Goal: Find specific page/section: Find specific page/section

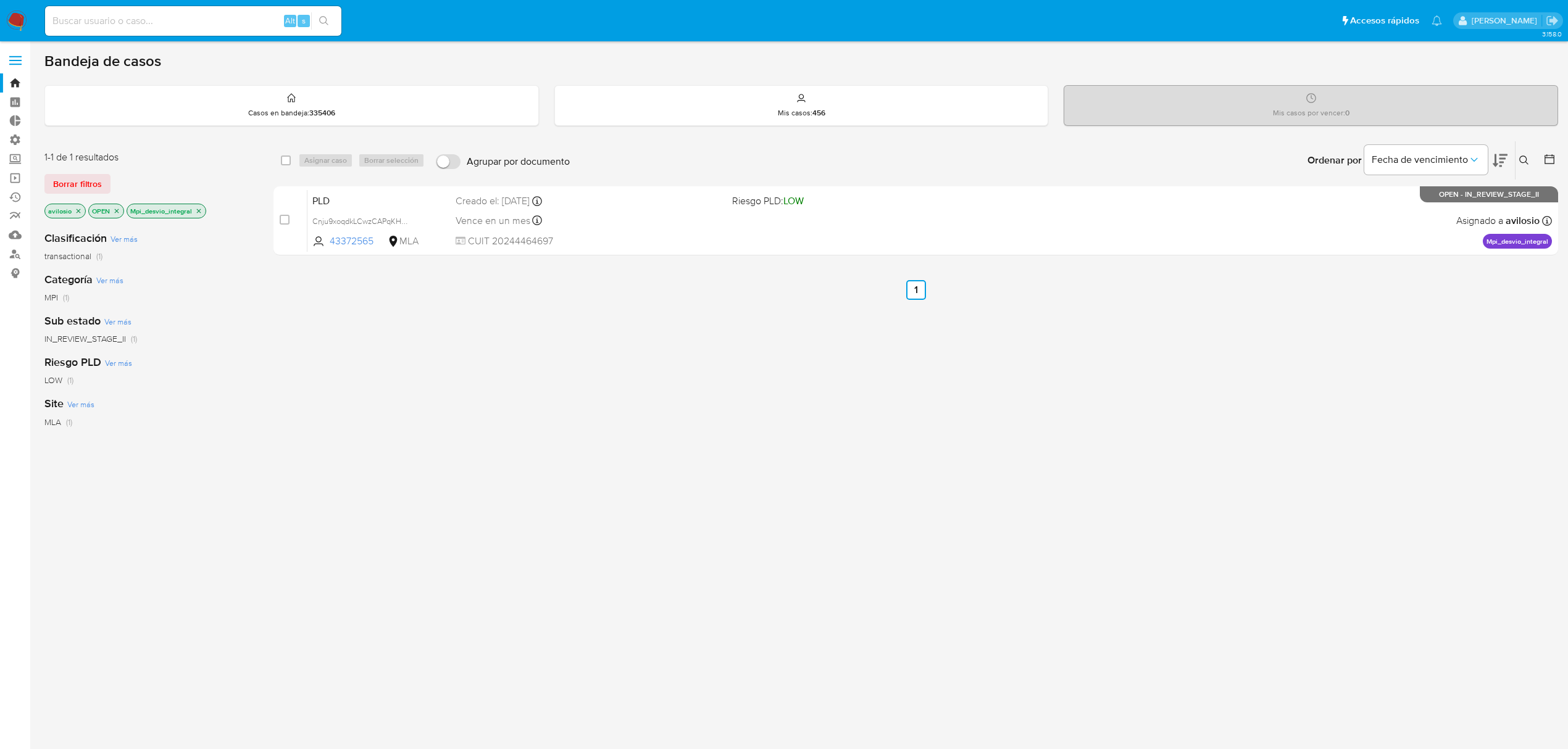
click at [15, 17] on img at bounding box center [17, 21] width 21 height 21
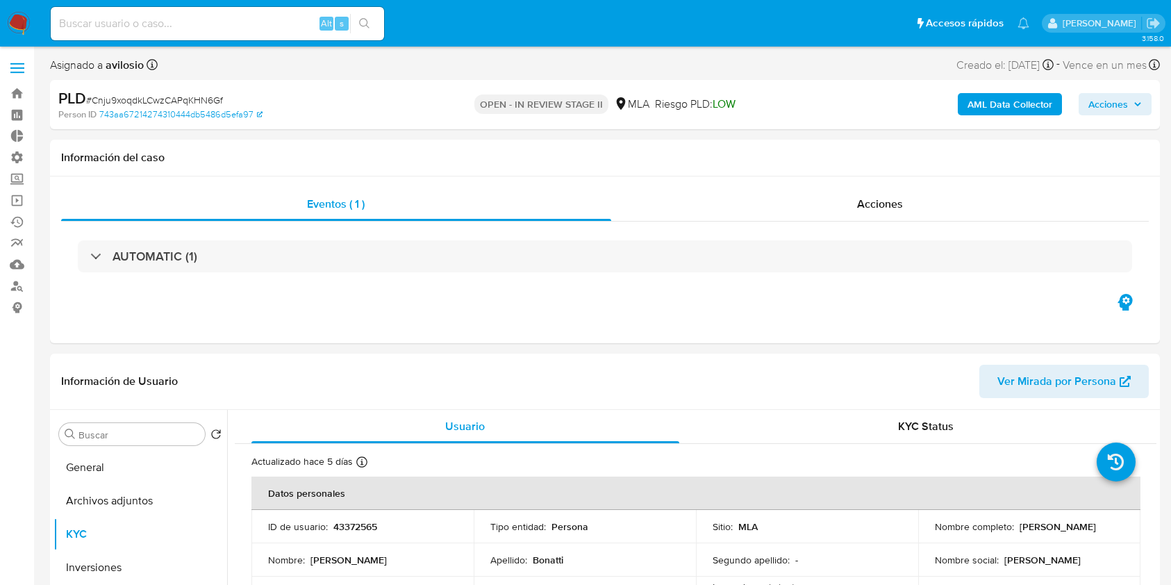
select select "10"
click at [16, 25] on img at bounding box center [19, 24] width 24 height 24
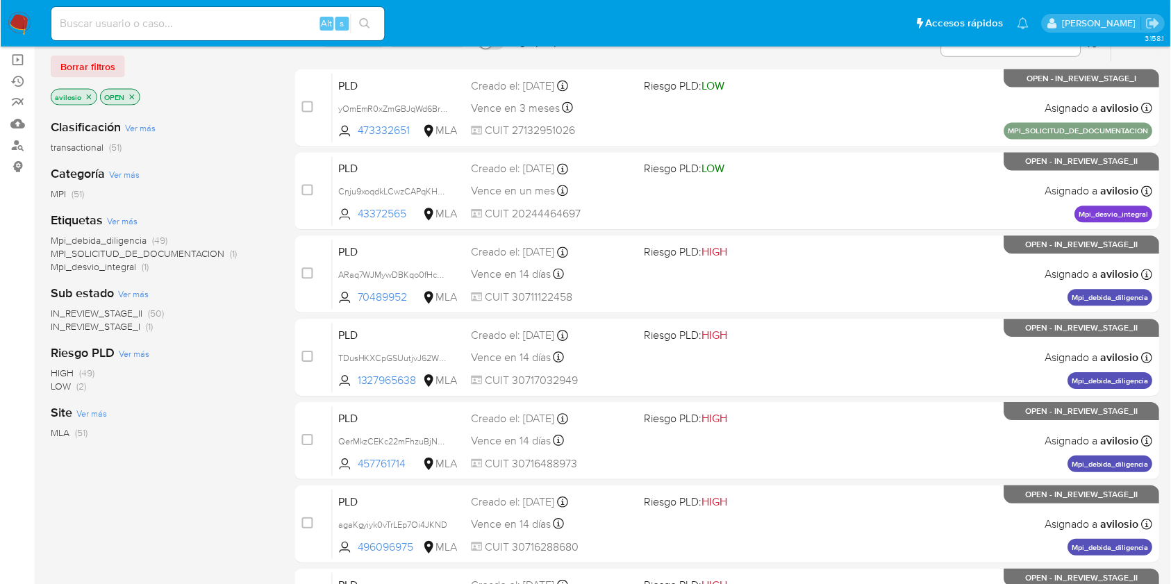
scroll to position [278, 0]
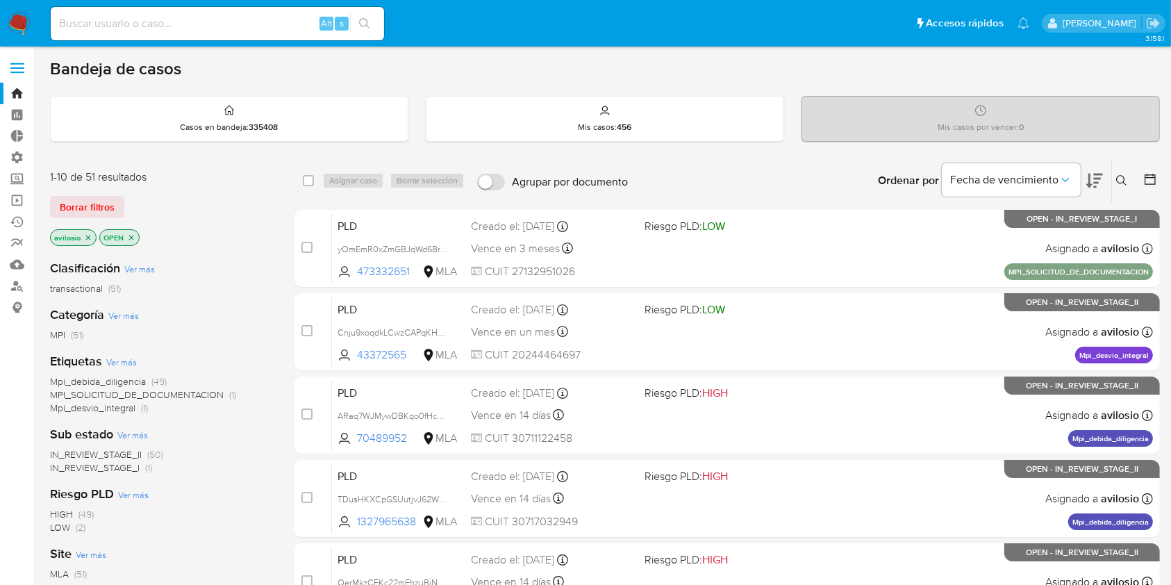
click at [122, 472] on span "IN_REVIEW_STAGE_I" at bounding box center [95, 468] width 90 height 14
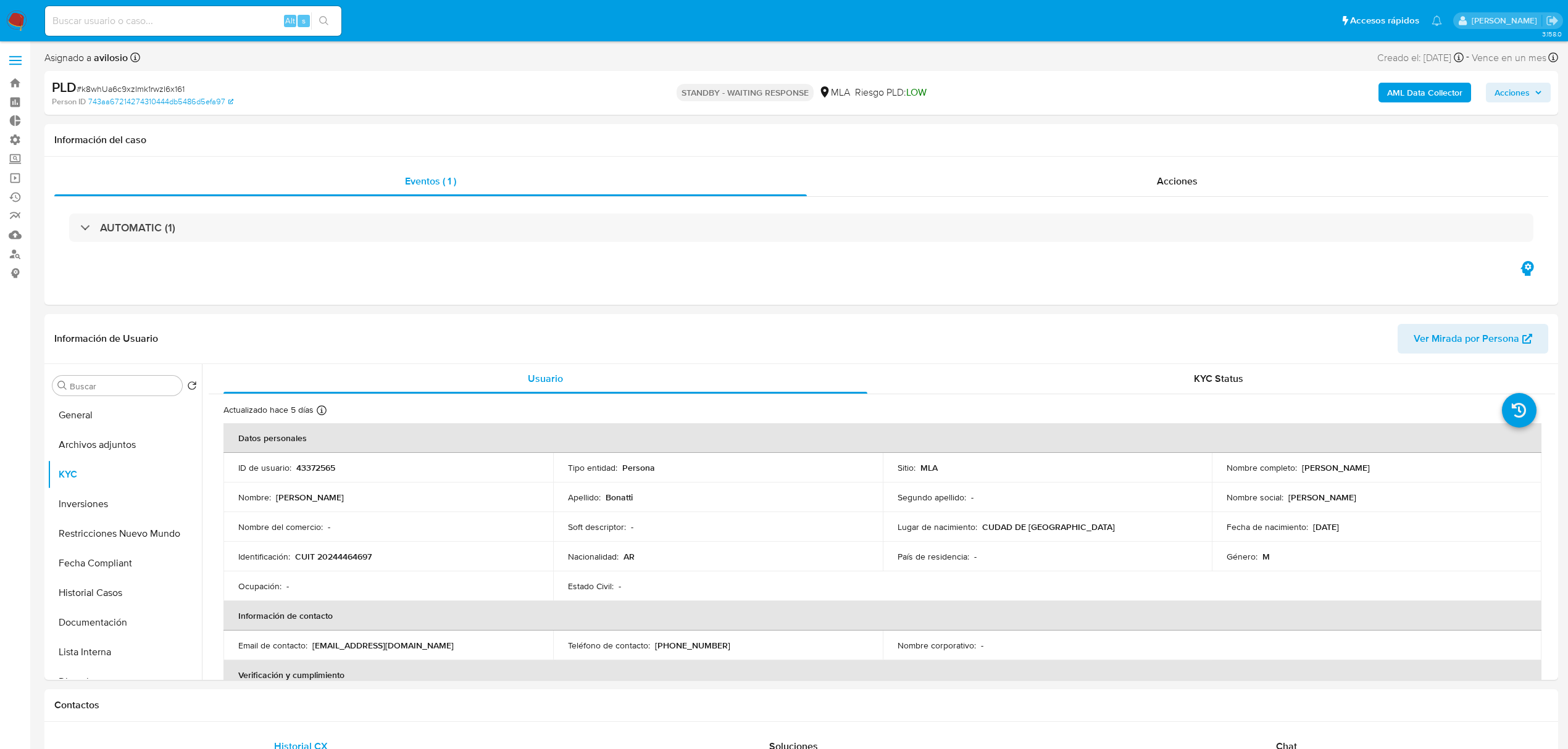
select select "10"
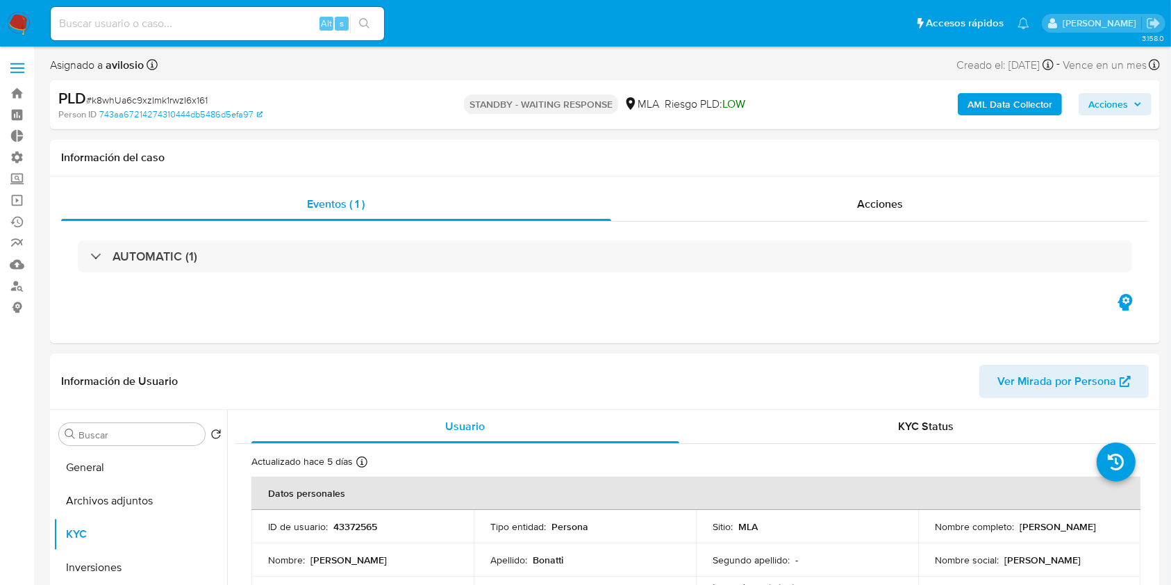
scroll to position [185, 0]
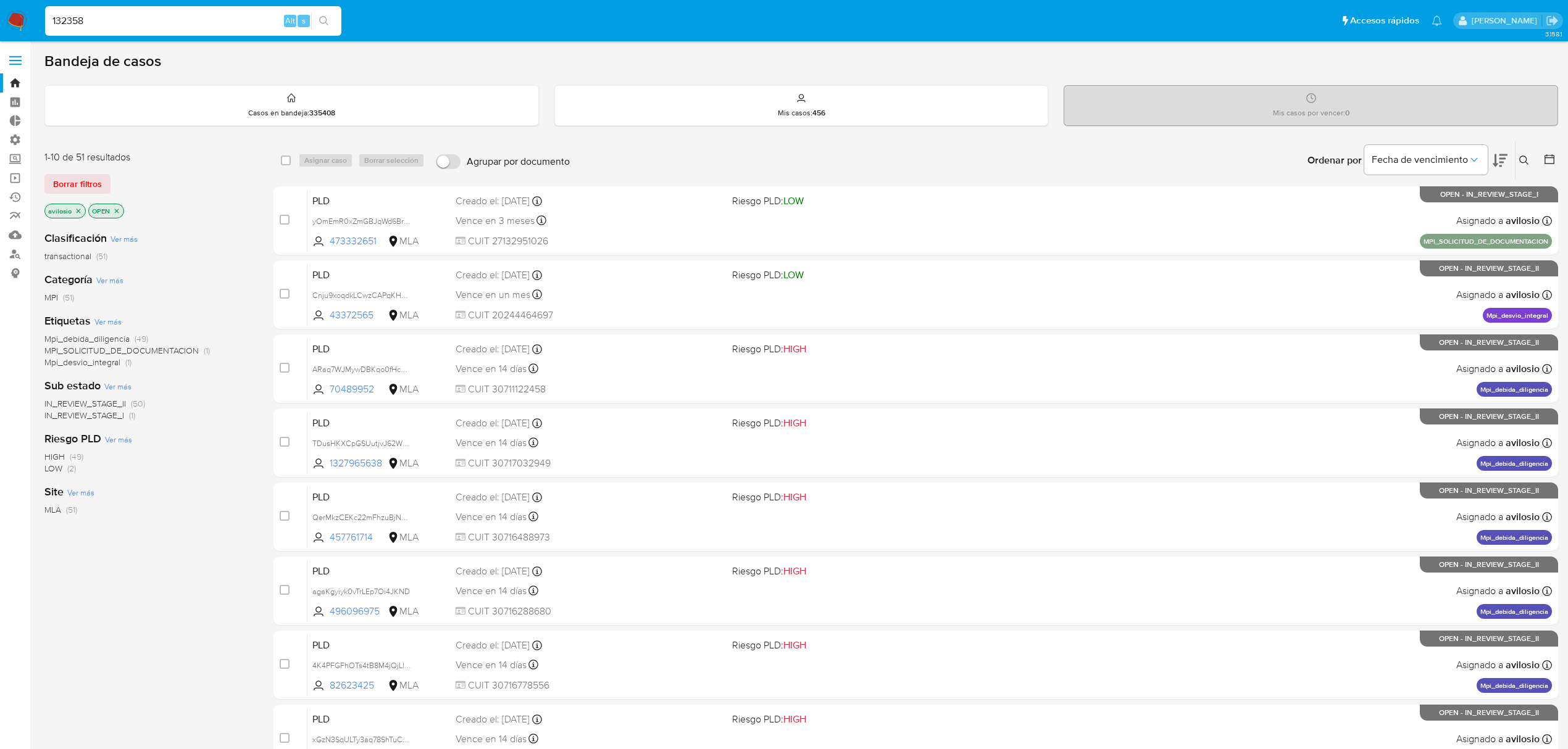
scroll to position [247, 0]
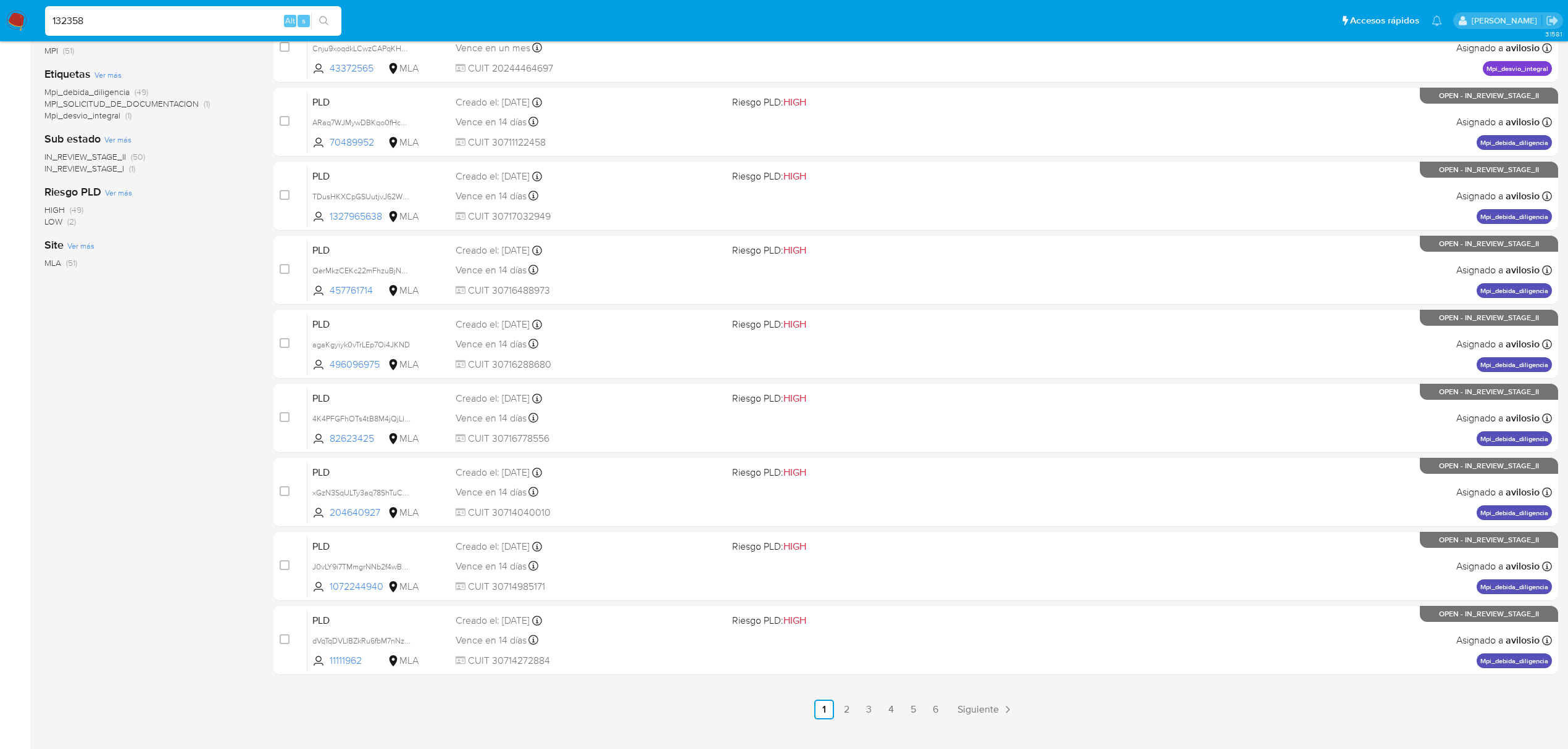
type input "132358"
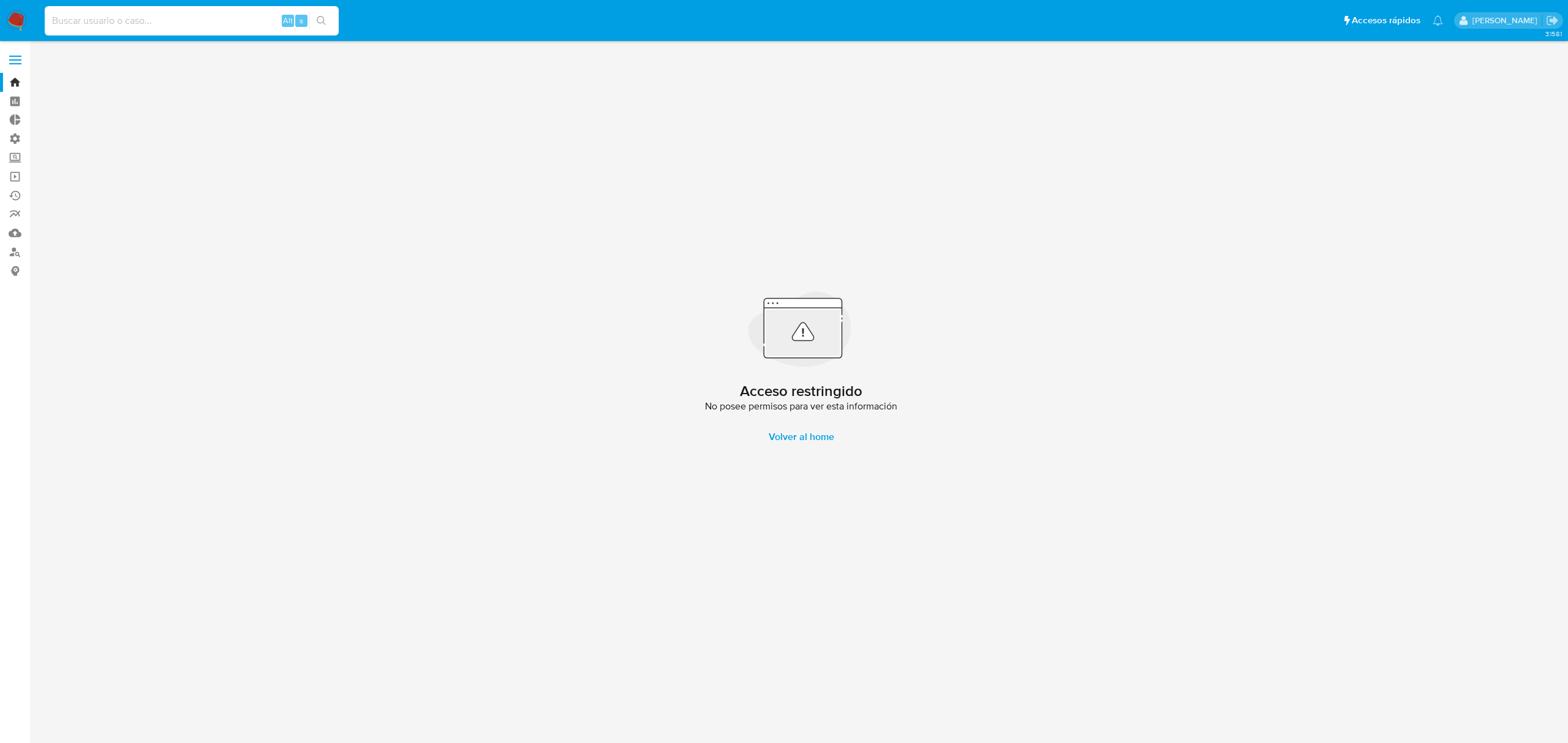
click at [142, 19] on input at bounding box center [191, 21] width 294 height 16
paste input "132358"
drag, startPoint x: 54, startPoint y: 19, endPoint x: 109, endPoint y: 15, distance: 55.1
click at [62, 13] on input "132358" at bounding box center [191, 21] width 294 height 16
type input "132358"
